Goal: Information Seeking & Learning: Find specific page/section

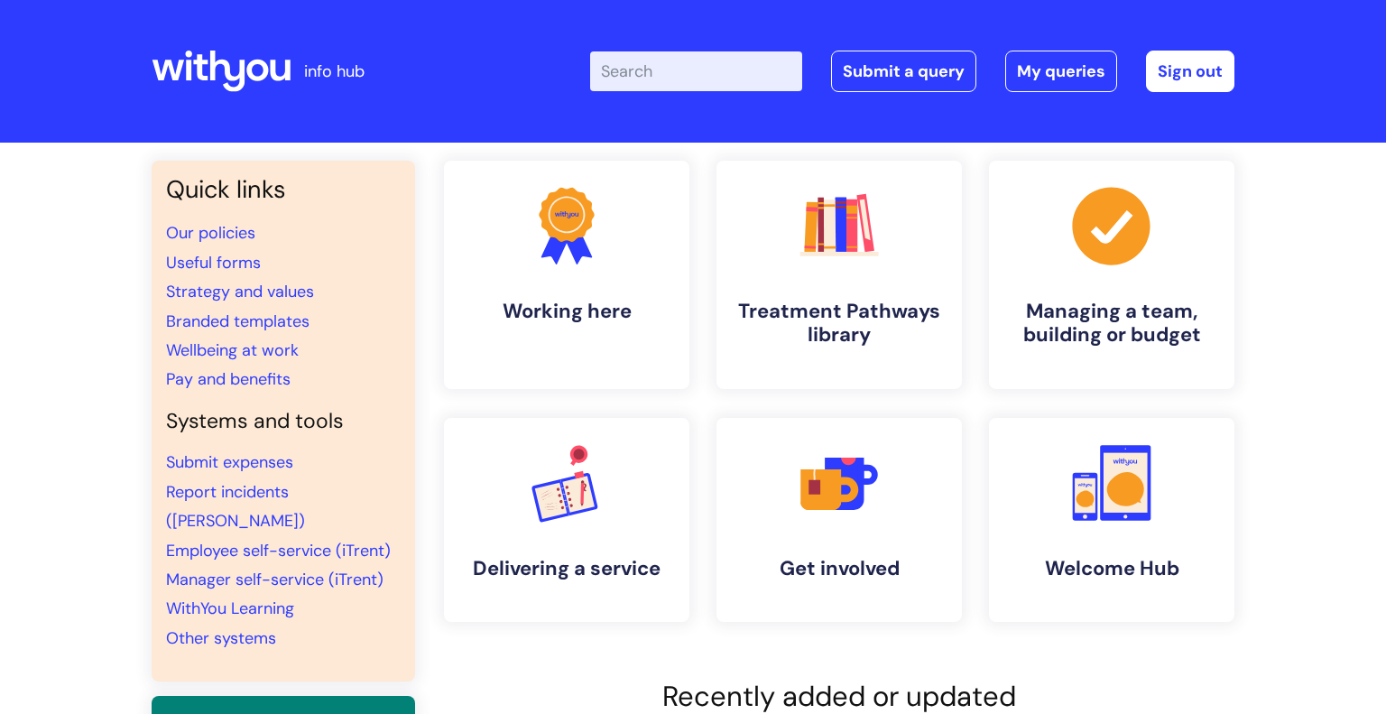
click at [672, 85] on input "Enter your search term here..." at bounding box center [696, 71] width 212 height 40
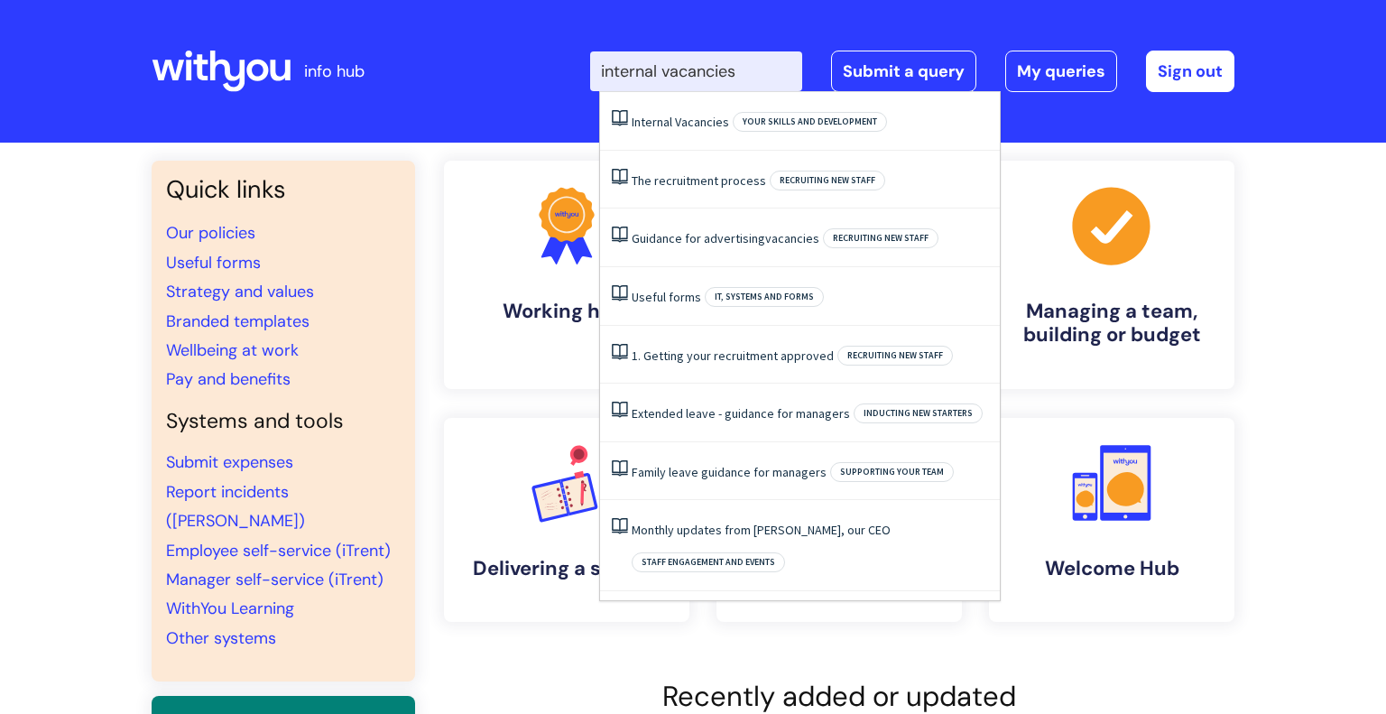
type input "internal vacancies"
click button "Search" at bounding box center [0, 0] width 0 height 0
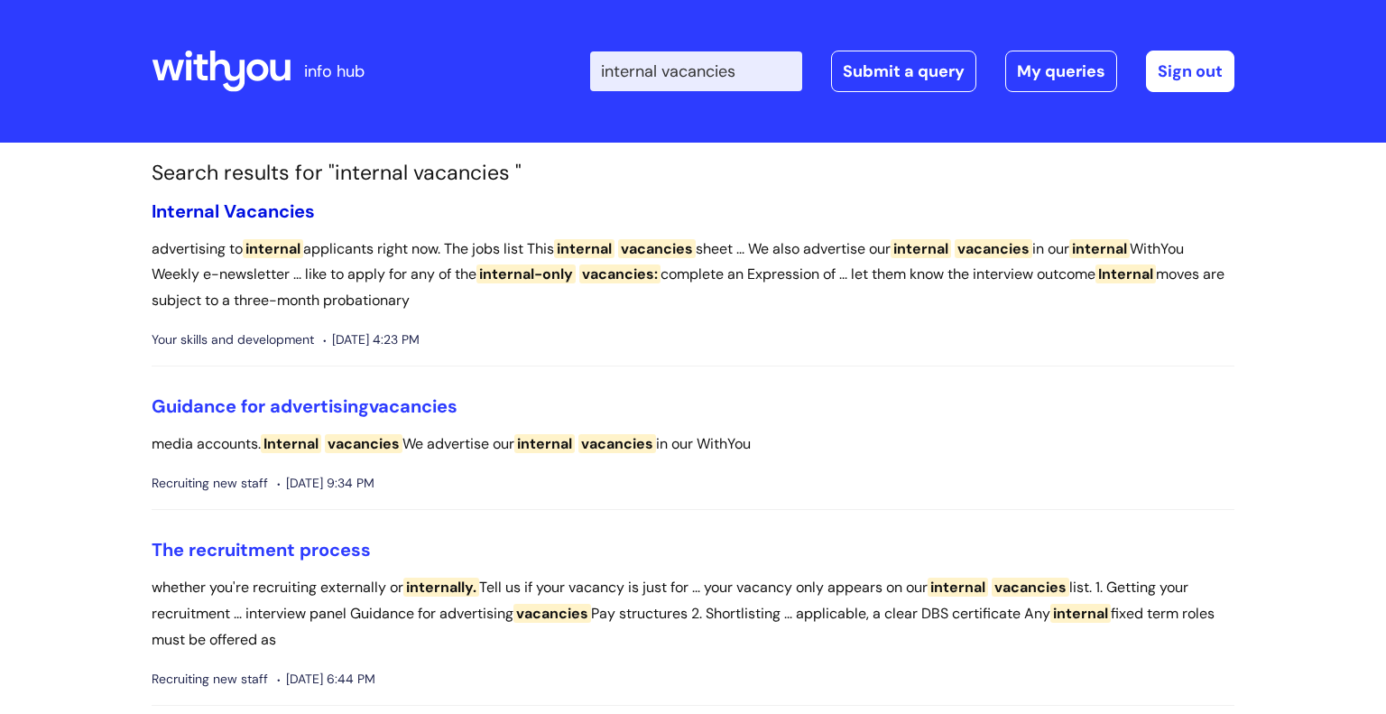
click at [279, 213] on span "Vacancies" at bounding box center [269, 210] width 91 height 23
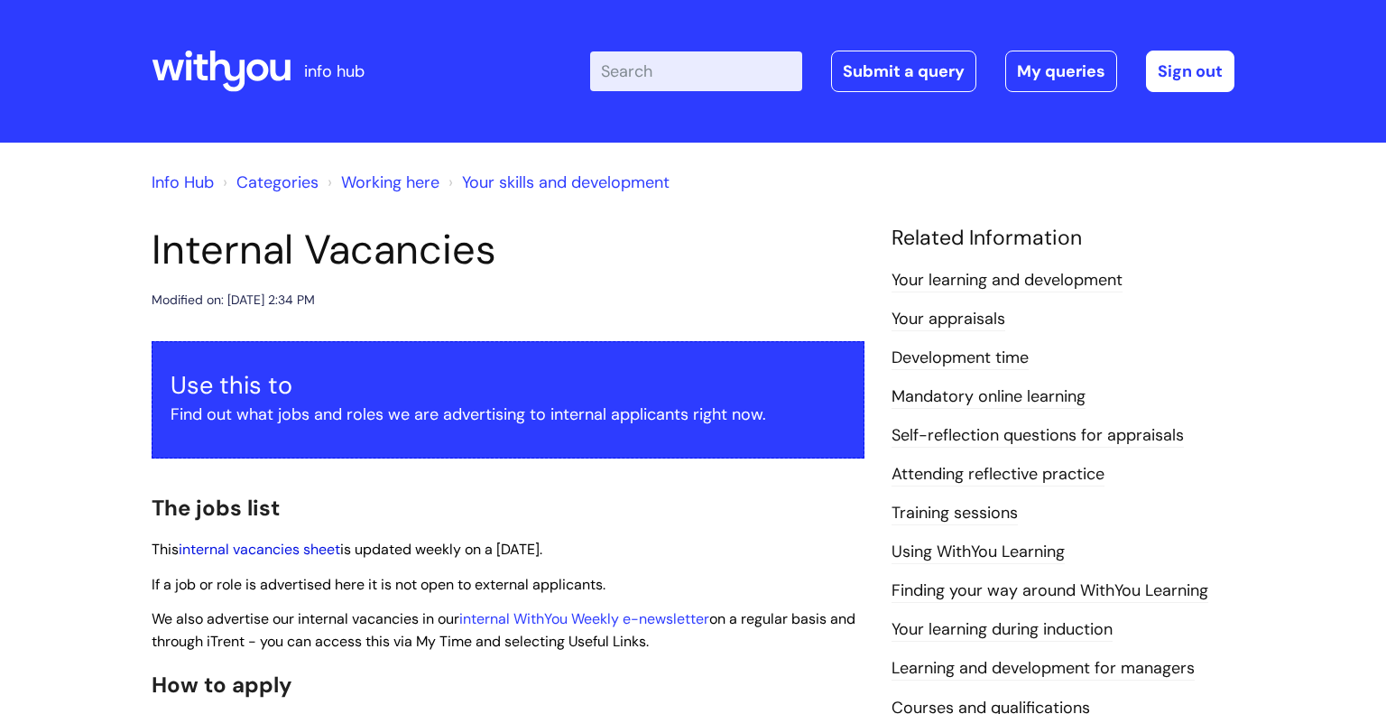
click at [301, 547] on link "internal vacancies sheet" at bounding box center [259, 548] width 161 height 19
